Goal: Task Accomplishment & Management: Manage account settings

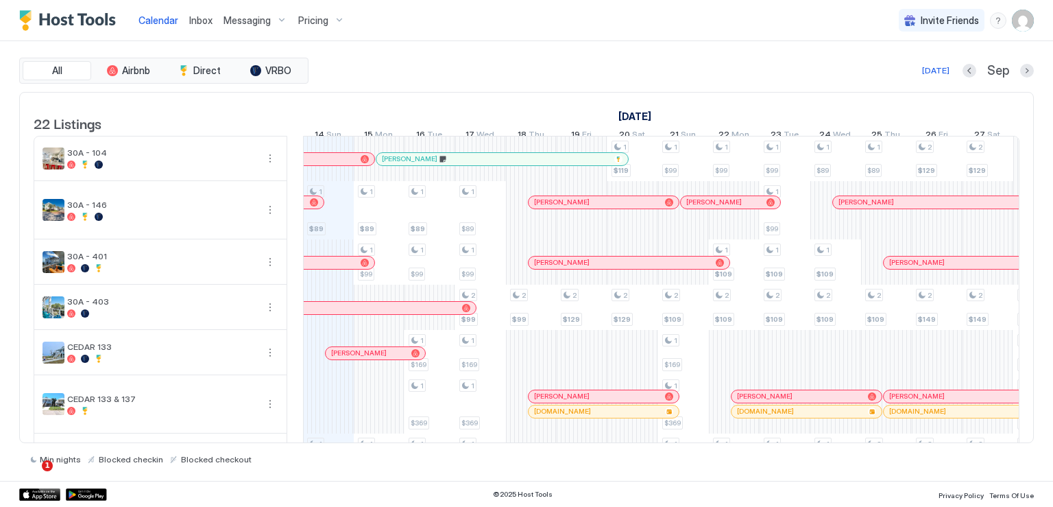
click at [1028, 28] on img "User profile" at bounding box center [1023, 21] width 22 height 22
click at [947, 78] on div "Settings" at bounding box center [946, 77] width 174 height 24
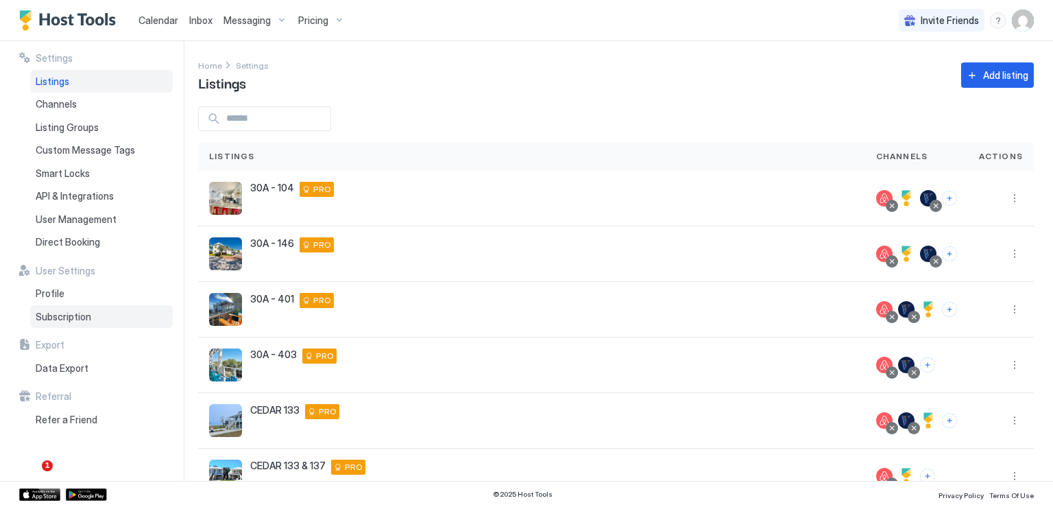
click at [77, 315] on span "Subscription" at bounding box center [64, 317] width 56 height 12
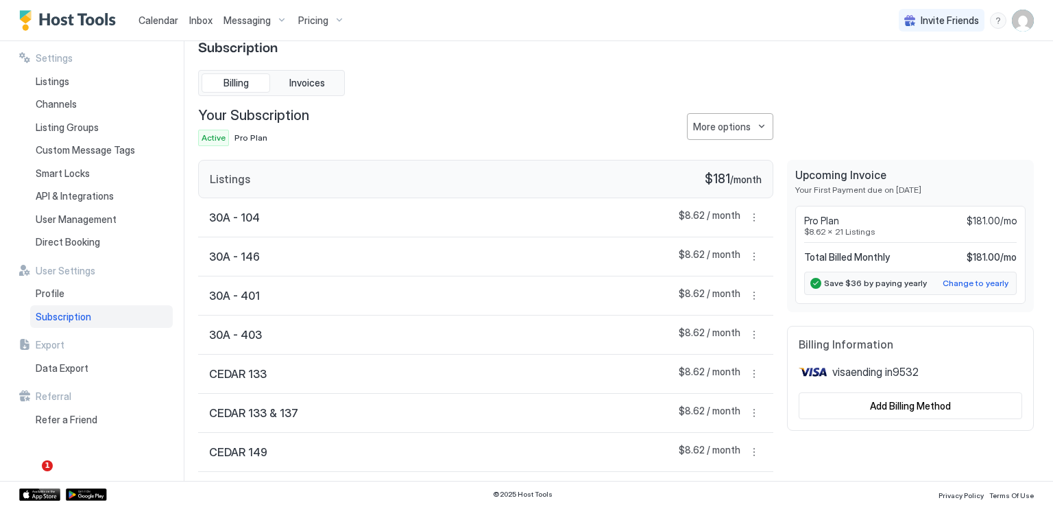
scroll to position [69, 0]
